Goal: Find specific page/section: Find specific page/section

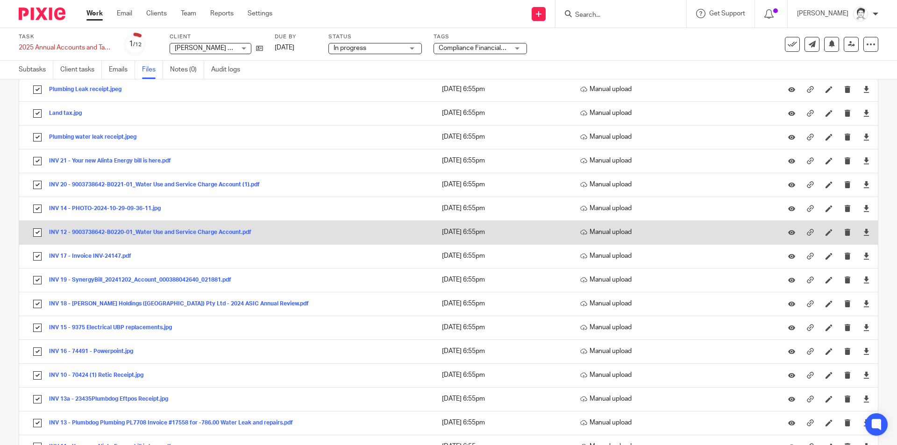
scroll to position [327, 0]
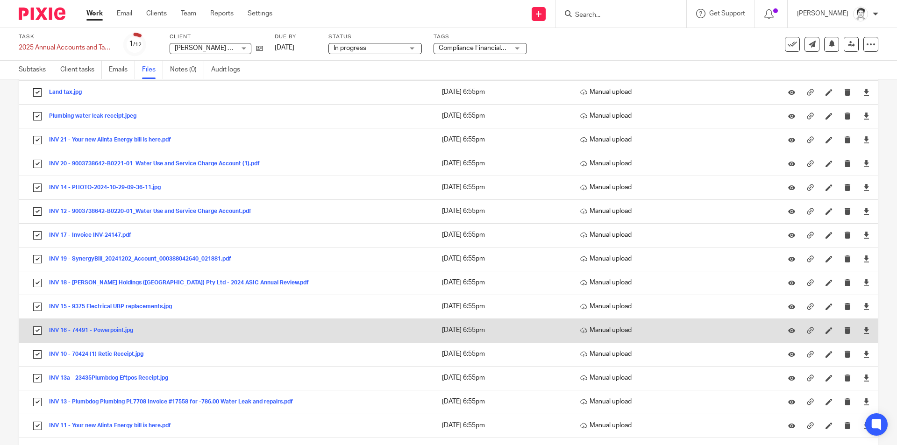
click at [110, 333] on button "INV 16 - 74491 - Powerpoint.jpg" at bounding box center [94, 330] width 91 height 7
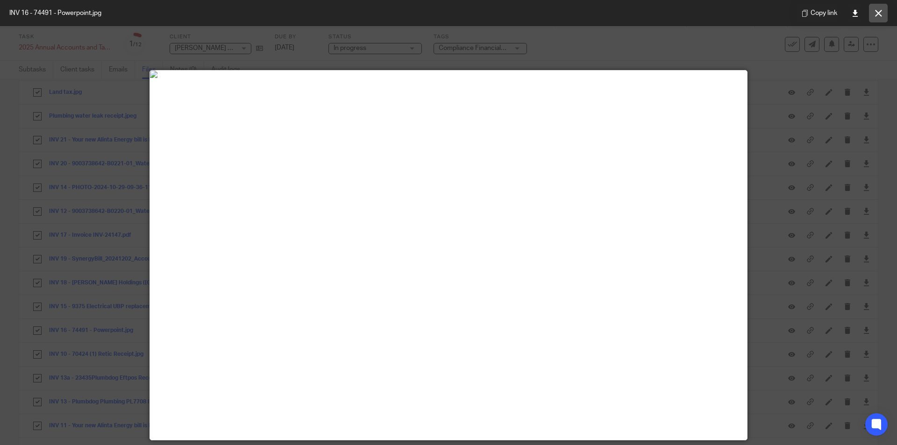
click at [877, 14] on icon at bounding box center [878, 13] width 7 height 7
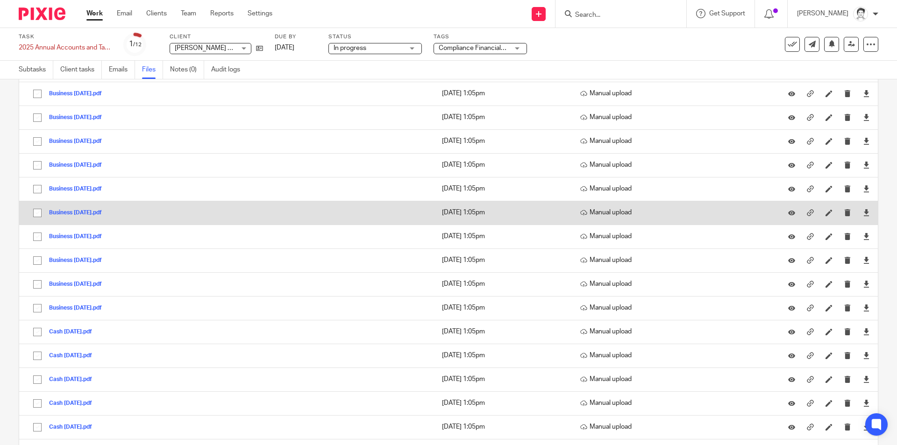
scroll to position [1168, 0]
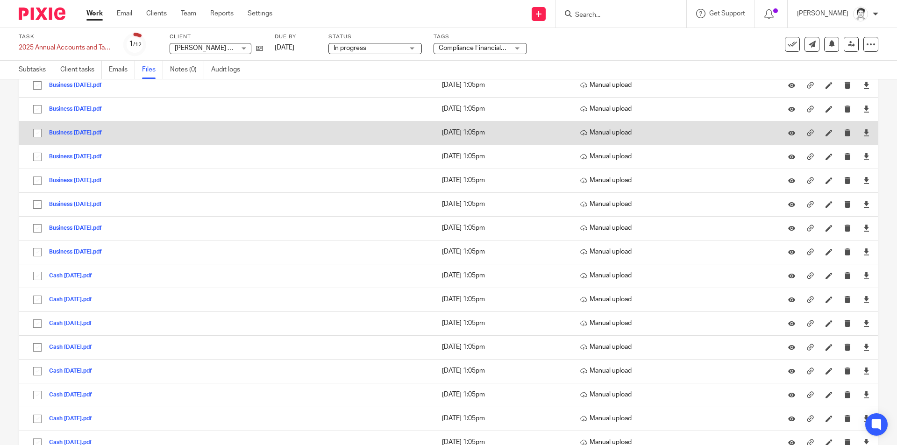
click at [65, 131] on button "Business [DATE].pdf" at bounding box center [79, 133] width 60 height 7
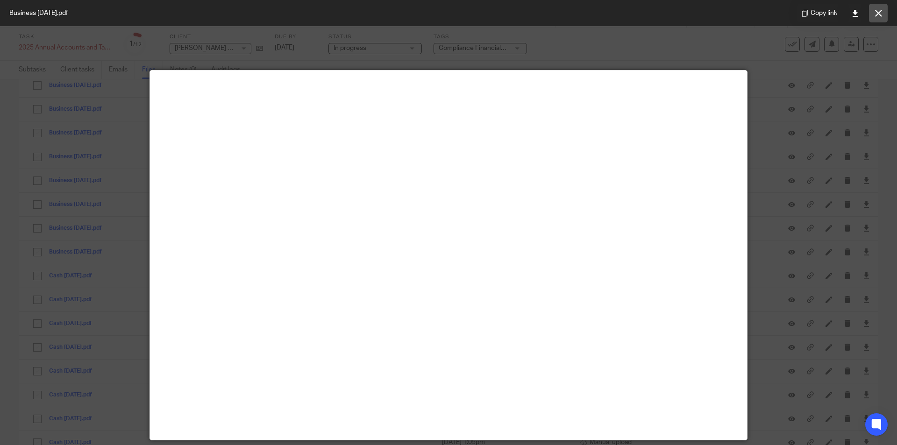
click at [878, 14] on icon at bounding box center [878, 13] width 7 height 7
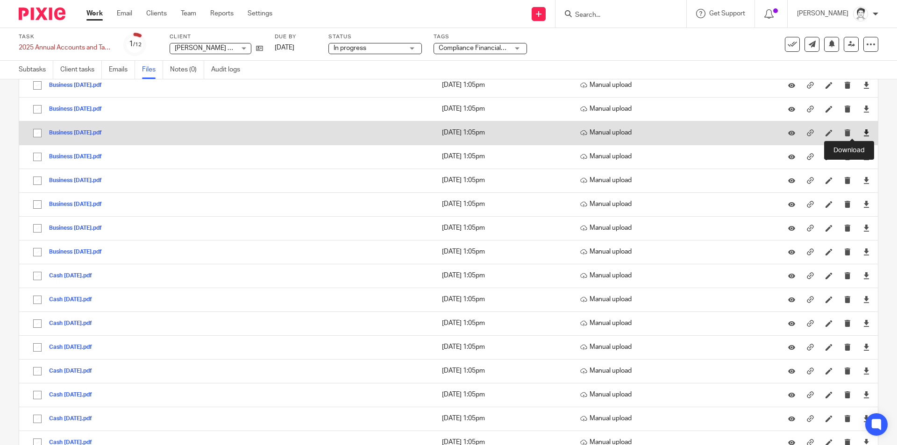
click at [863, 134] on icon at bounding box center [866, 132] width 7 height 7
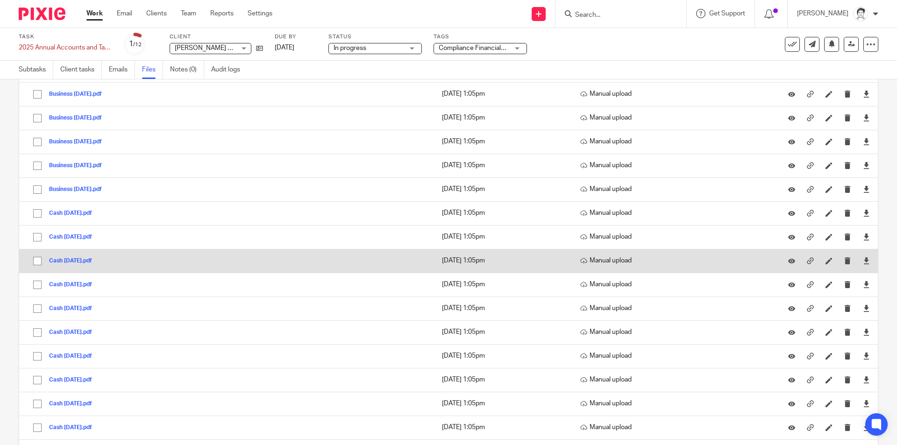
scroll to position [1261, 0]
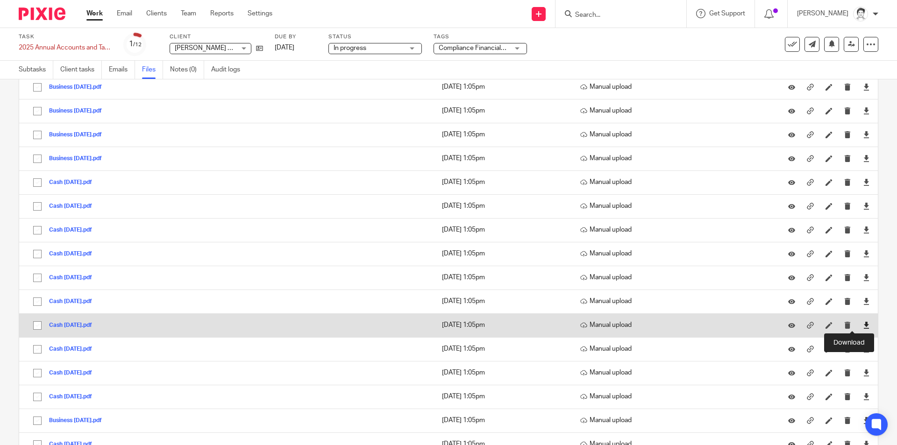
click at [863, 328] on icon at bounding box center [866, 325] width 7 height 7
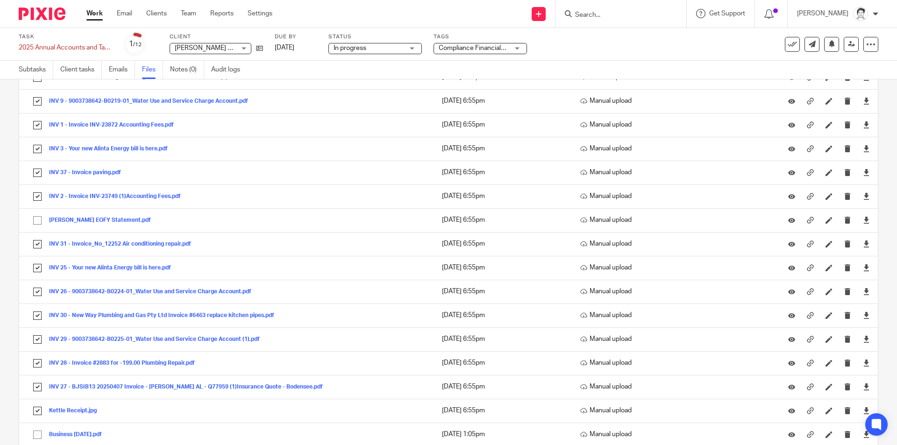
scroll to position [747, 0]
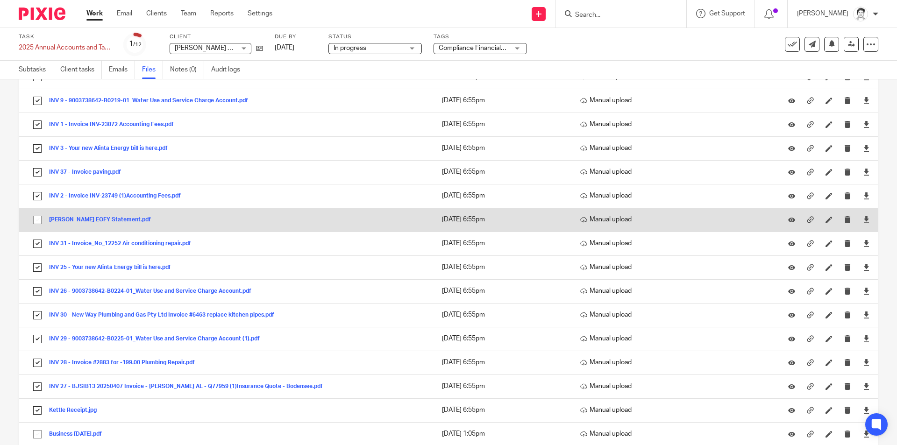
click at [97, 217] on button "Peard EOFY Statement.pdf" at bounding box center [103, 220] width 109 height 7
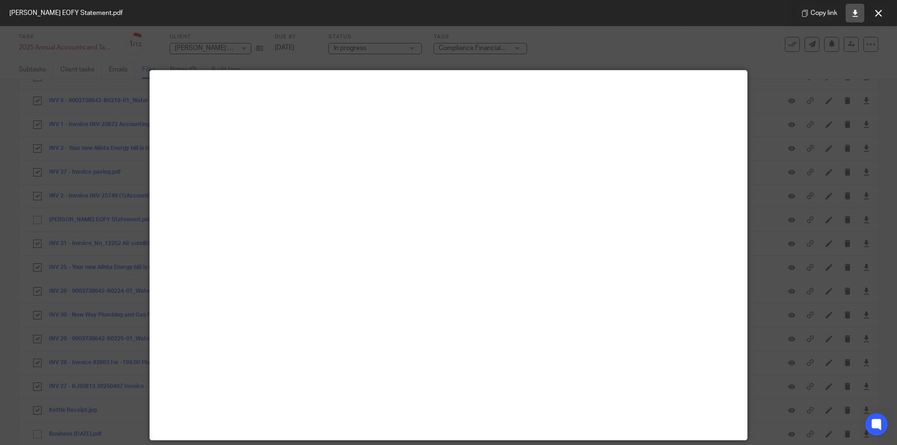
drag, startPoint x: 852, startPoint y: 14, endPoint x: 850, endPoint y: 21, distance: 7.6
click at [851, 14] on icon at bounding box center [854, 13] width 7 height 7
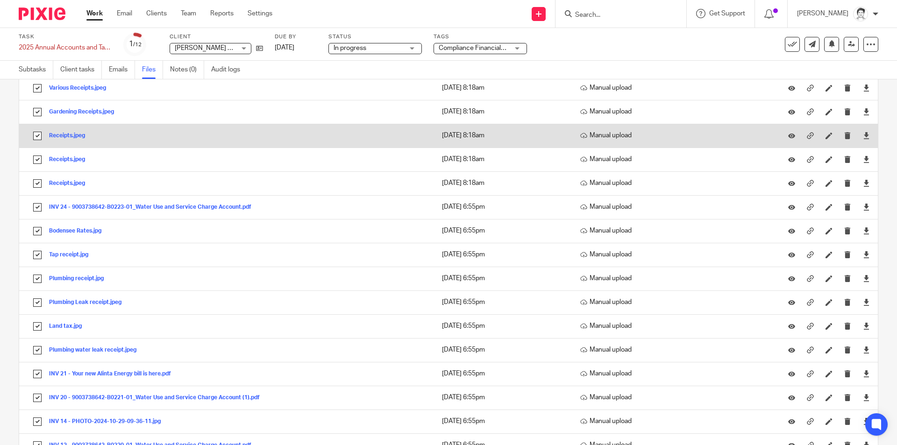
scroll to position [93, 0]
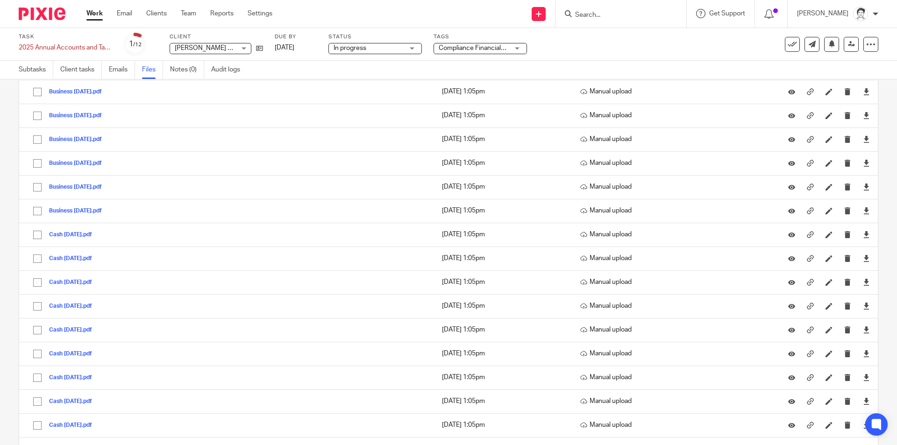
scroll to position [1214, 0]
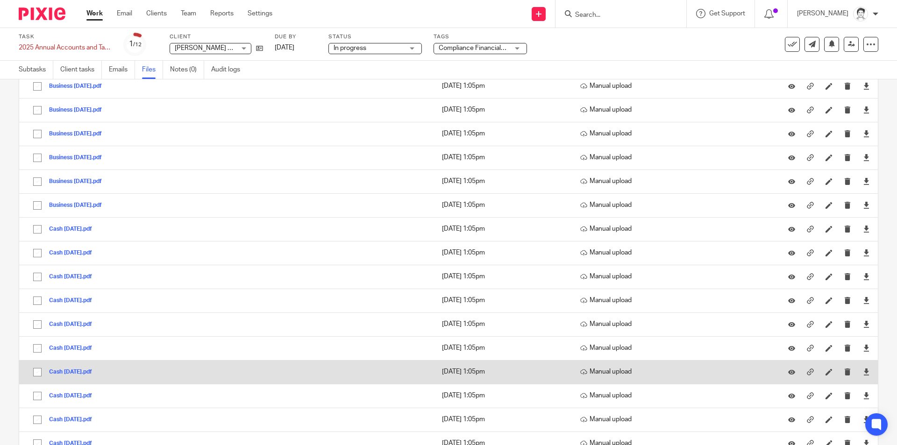
click at [79, 372] on button "Cash [DATE].pdf" at bounding box center [74, 372] width 50 height 7
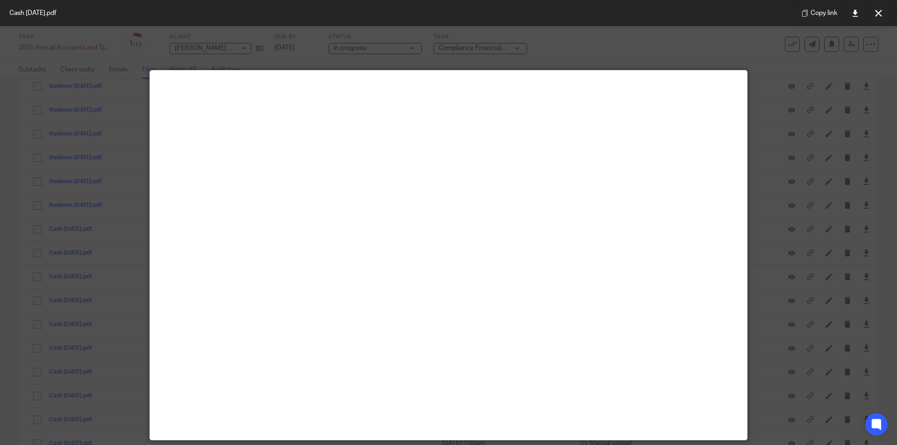
click at [645, 43] on div at bounding box center [448, 222] width 897 height 445
click at [877, 10] on icon at bounding box center [878, 13] width 7 height 7
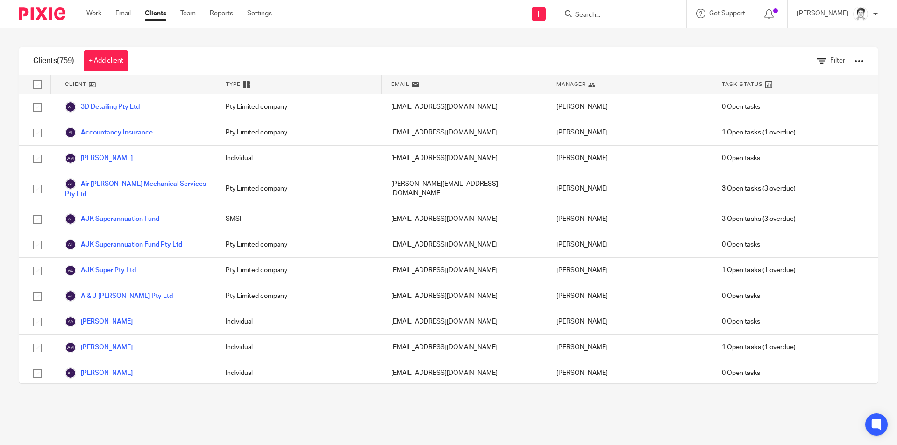
click at [607, 11] on input "Search" at bounding box center [616, 15] width 84 height 8
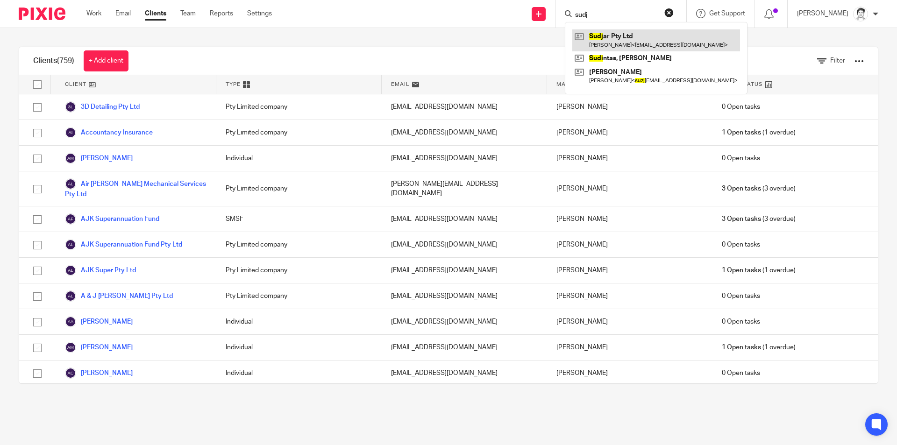
type input "sudj"
click at [607, 44] on link at bounding box center [656, 39] width 168 height 21
